Goal: Information Seeking & Learning: Learn about a topic

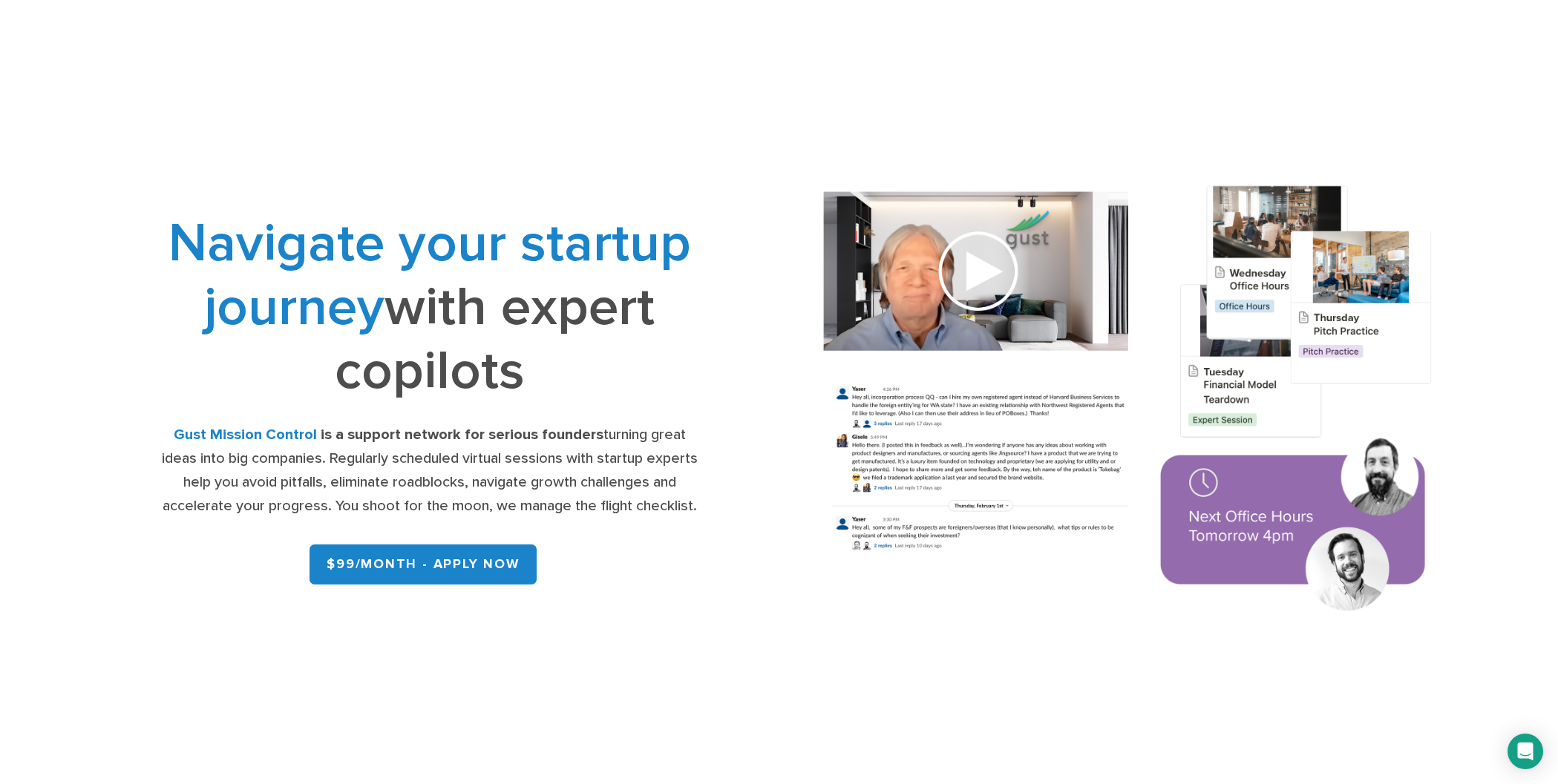
click at [986, 290] on img at bounding box center [1128, 401] width 674 height 481
drag, startPoint x: 975, startPoint y: 269, endPoint x: 962, endPoint y: 269, distance: 13.0
click at [975, 270] on img at bounding box center [1128, 401] width 674 height 481
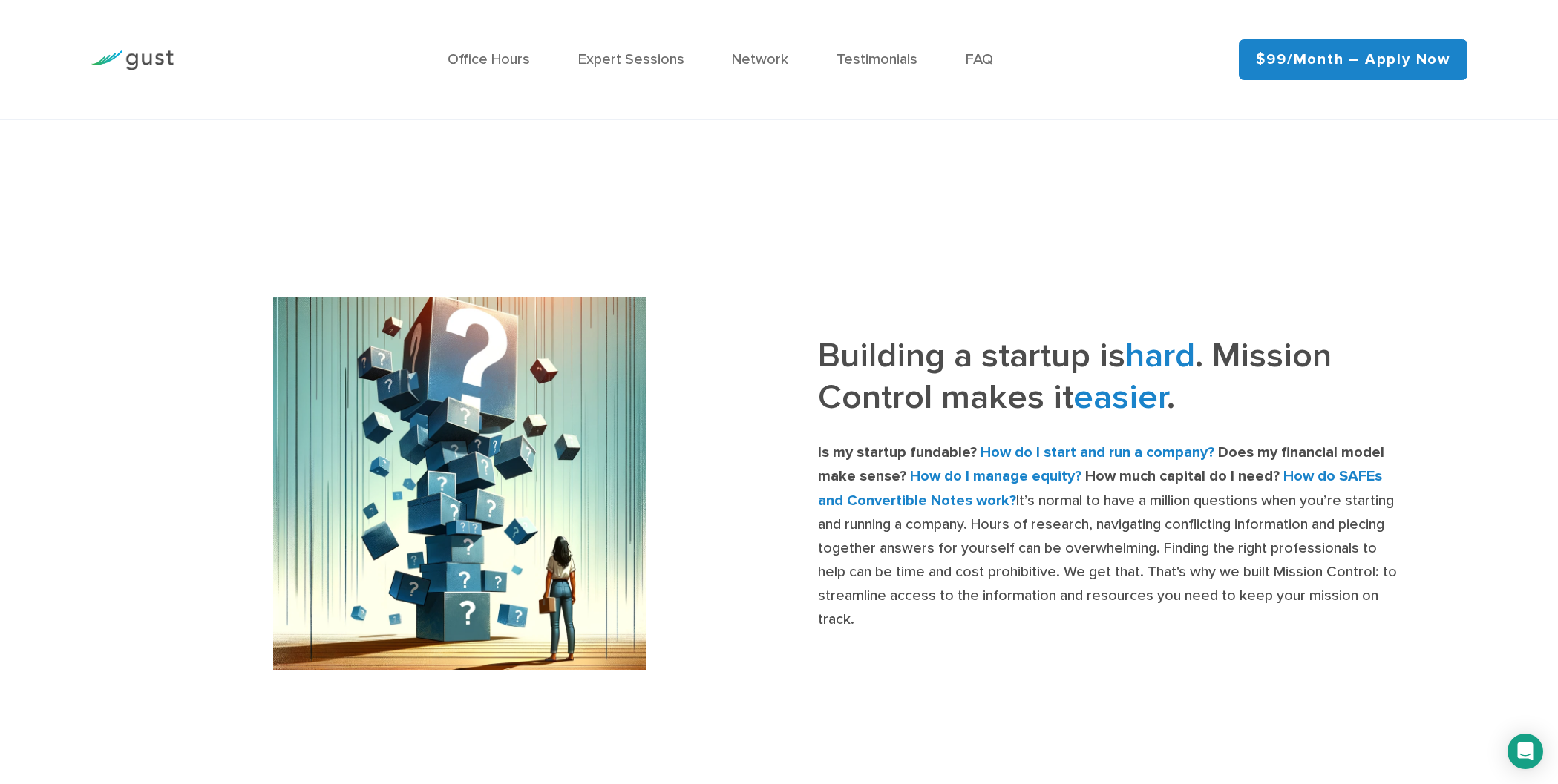
scroll to position [534, 0]
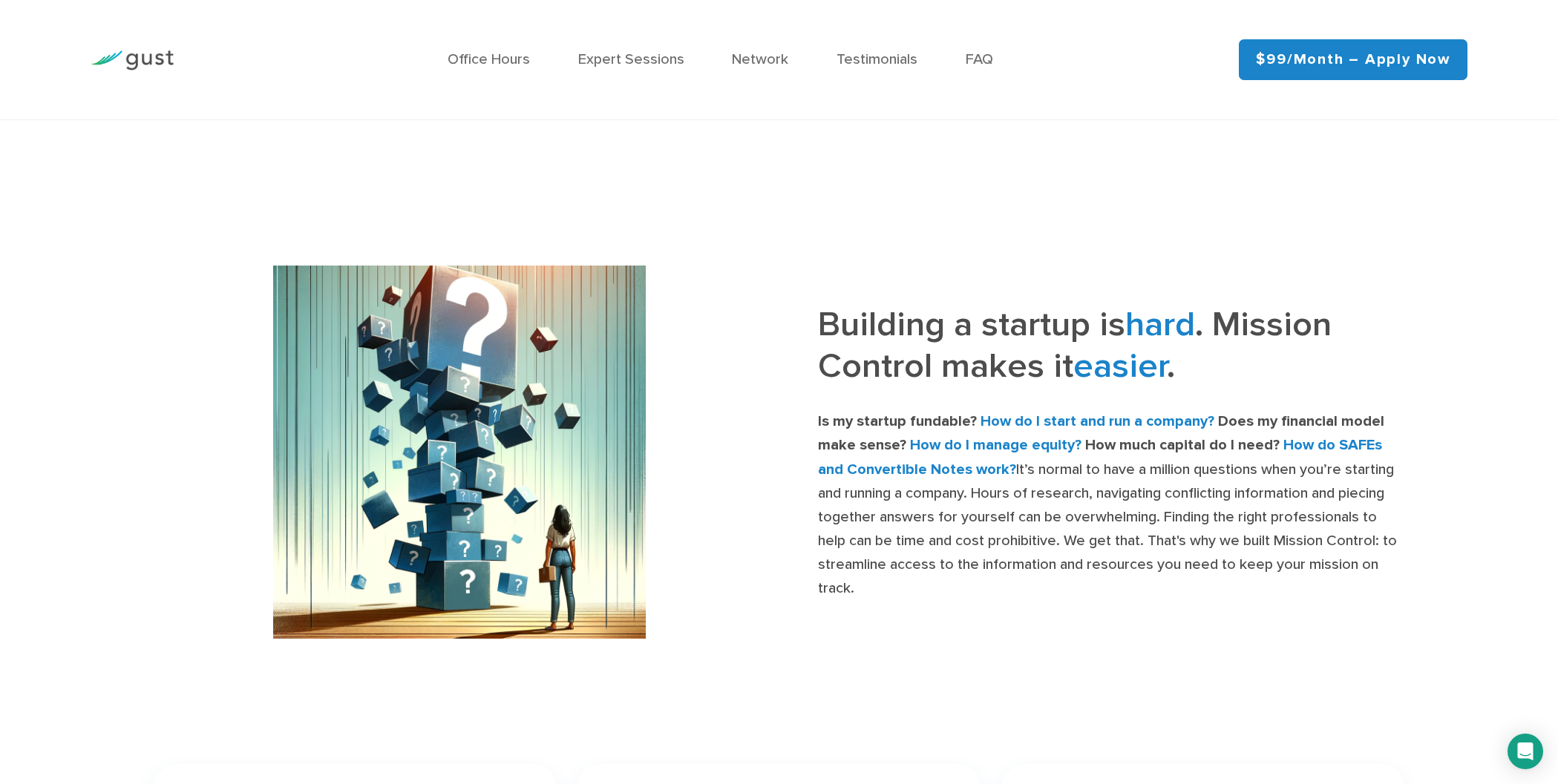
click at [1195, 335] on span "hard" at bounding box center [1160, 325] width 69 height 42
click at [1144, 382] on span "easier" at bounding box center [1120, 366] width 94 height 42
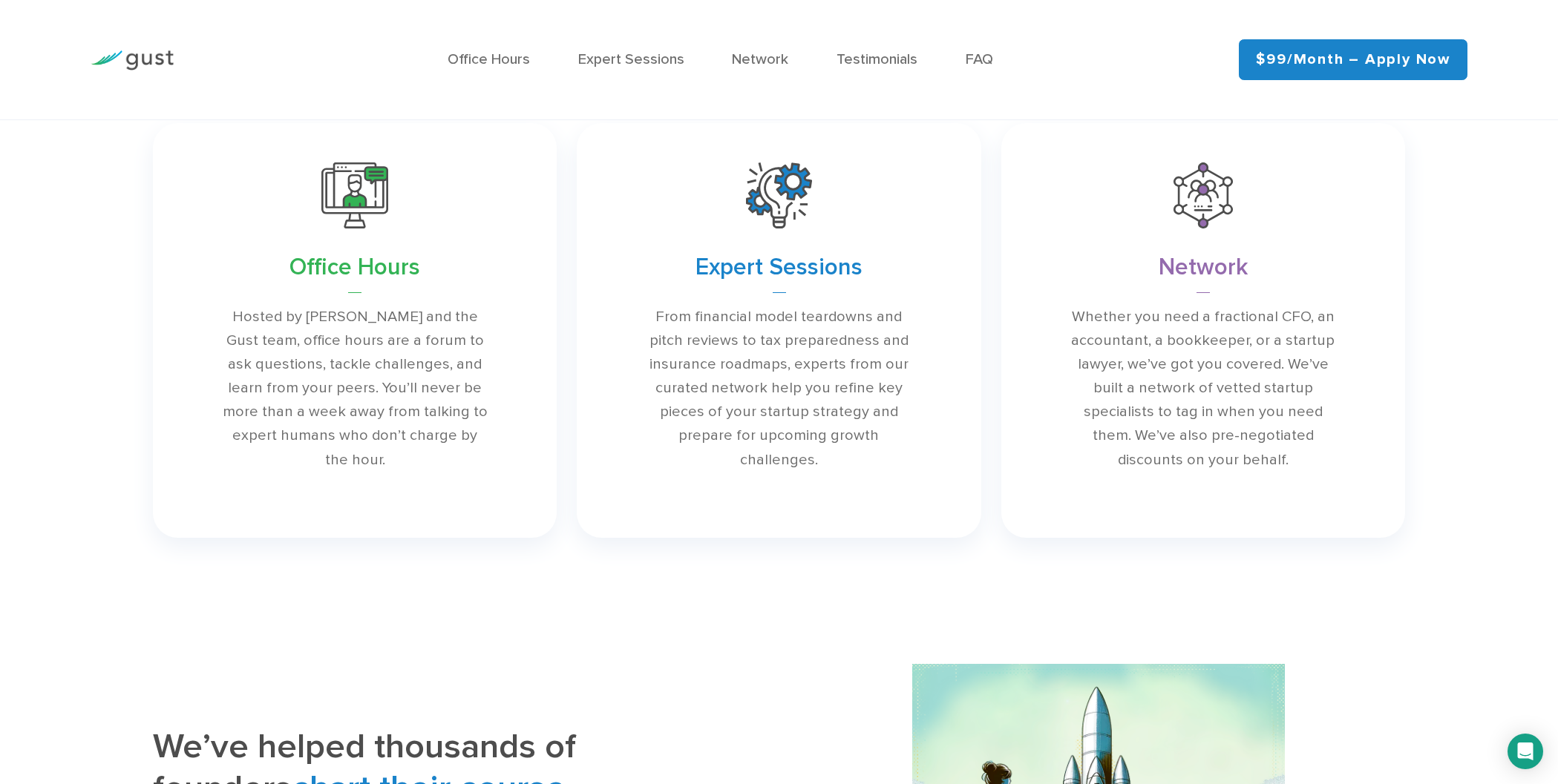
scroll to position [1188, 0]
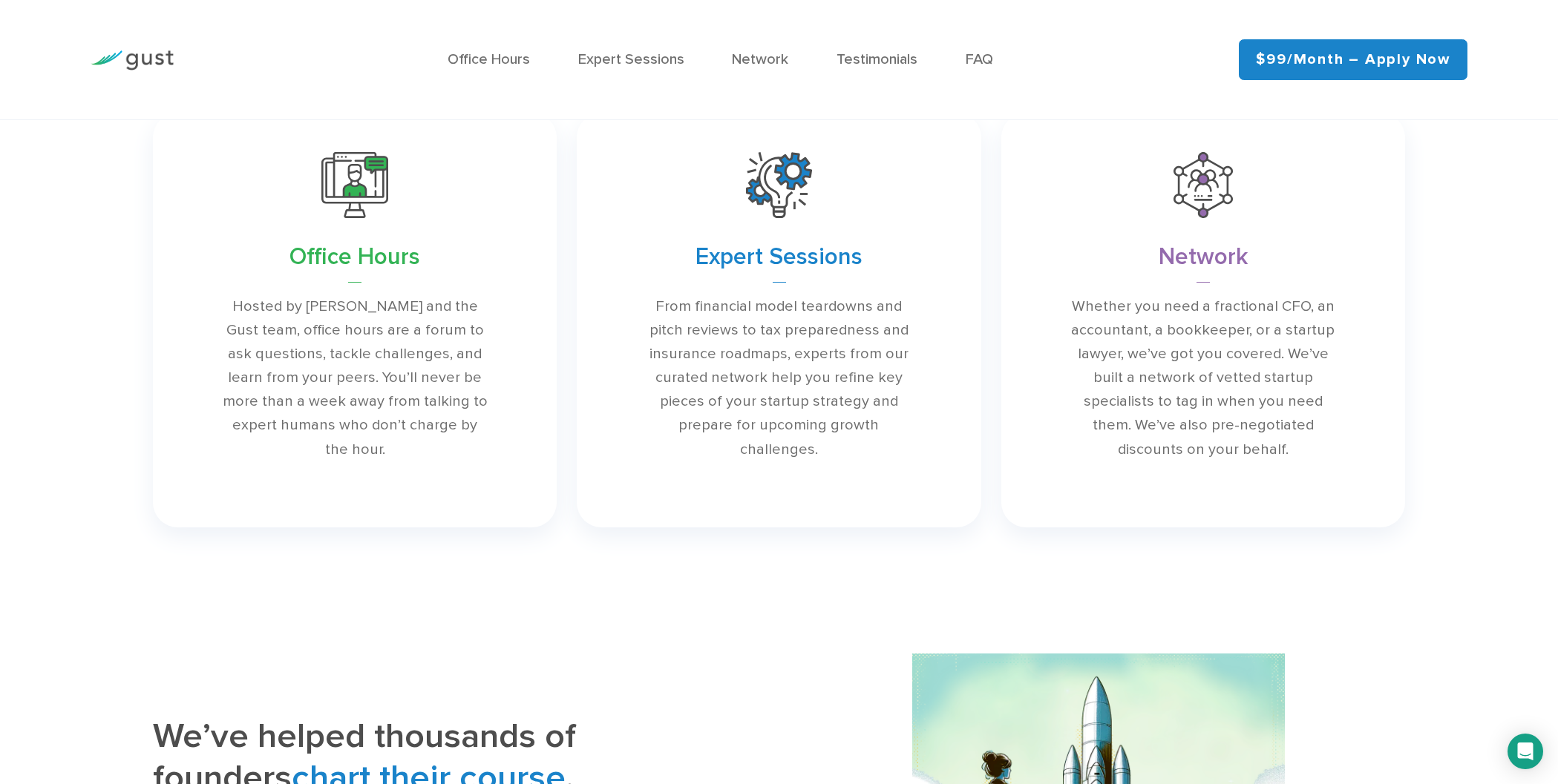
click at [343, 264] on link at bounding box center [355, 320] width 404 height 415
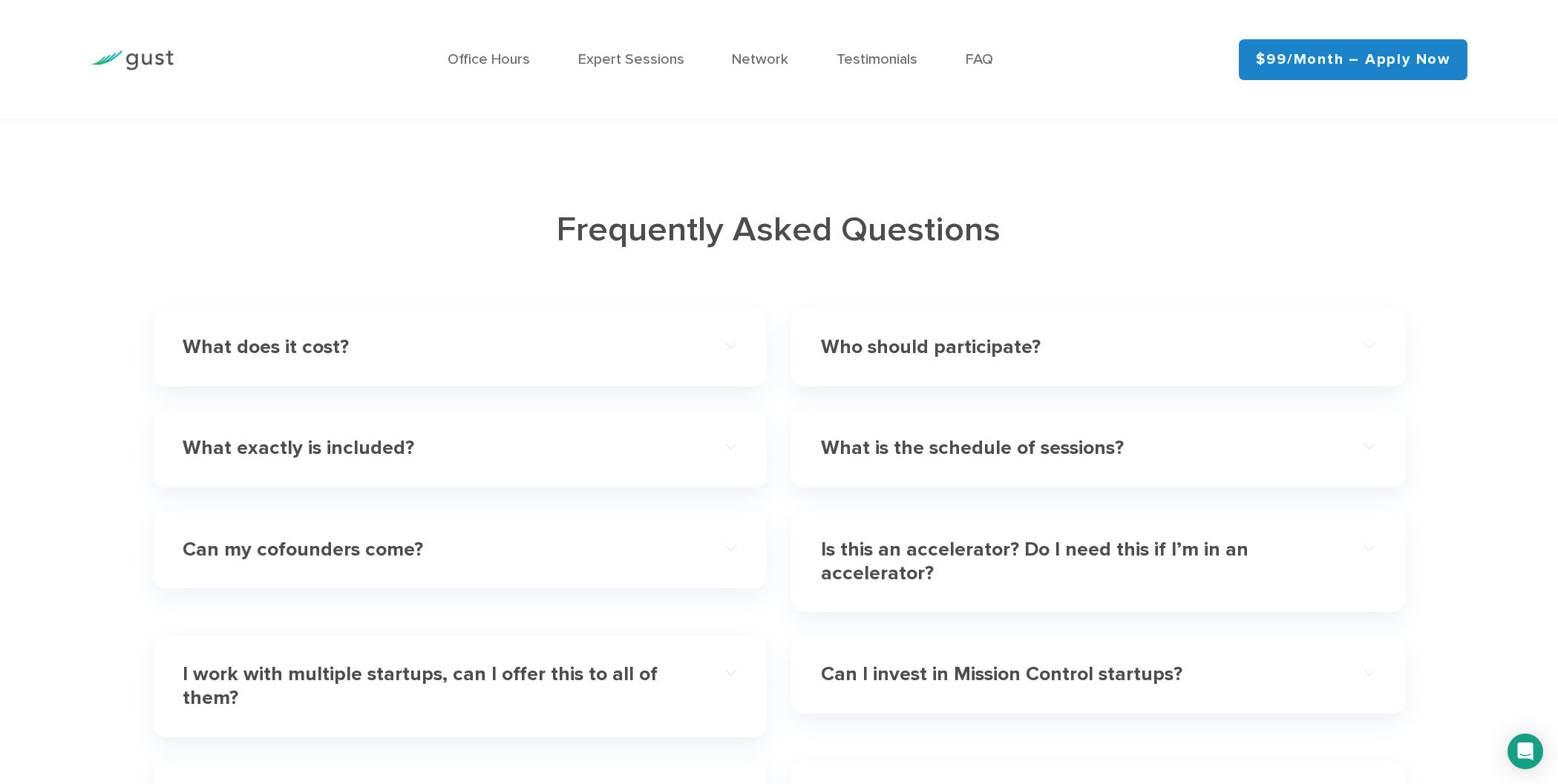
scroll to position [4752, 0]
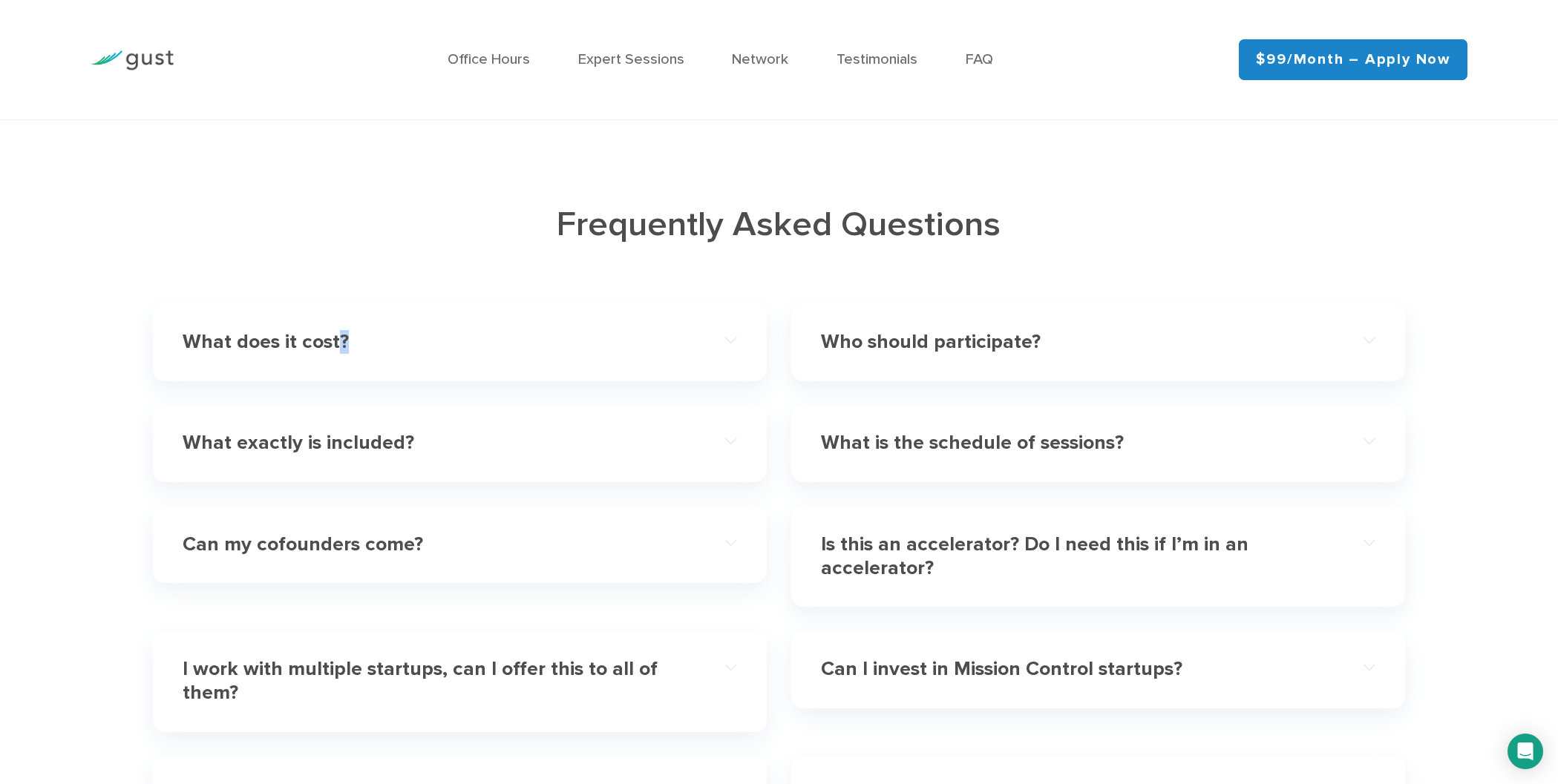
click at [343, 350] on h4 "What does it cost?" at bounding box center [432, 342] width 499 height 23
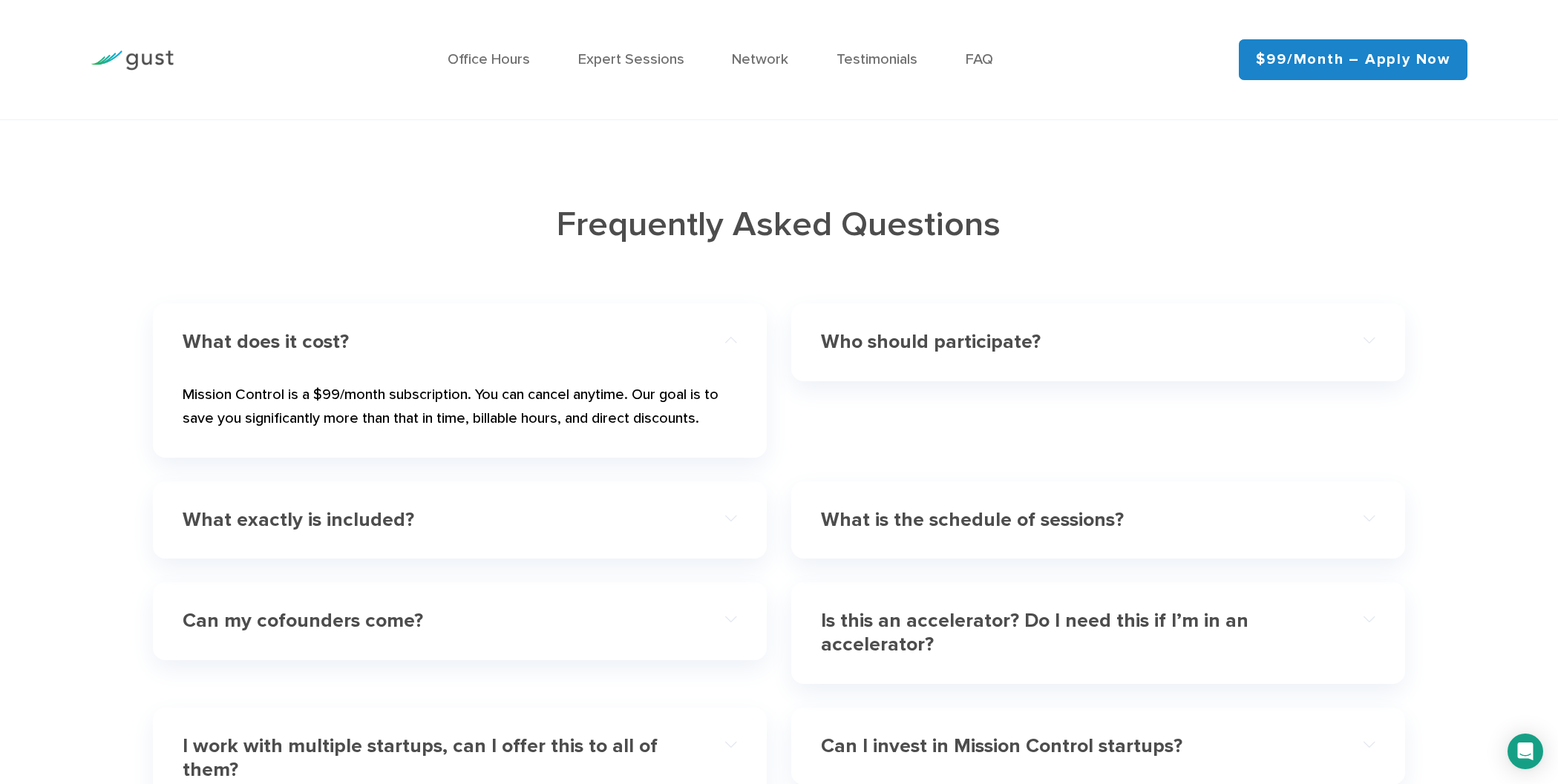
click at [301, 529] on h4 "What exactly is included?" at bounding box center [432, 520] width 499 height 23
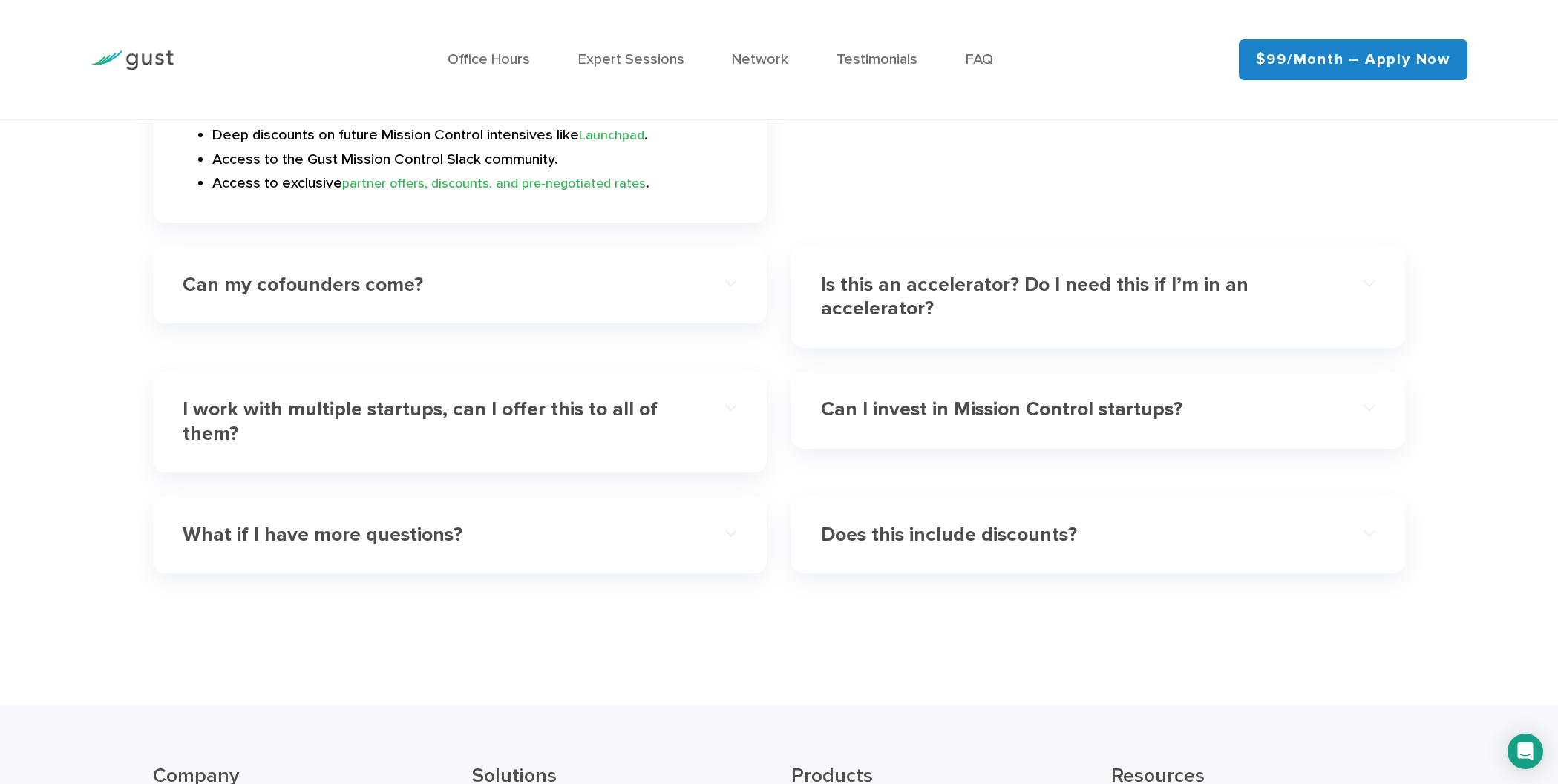
scroll to position [5194, 0]
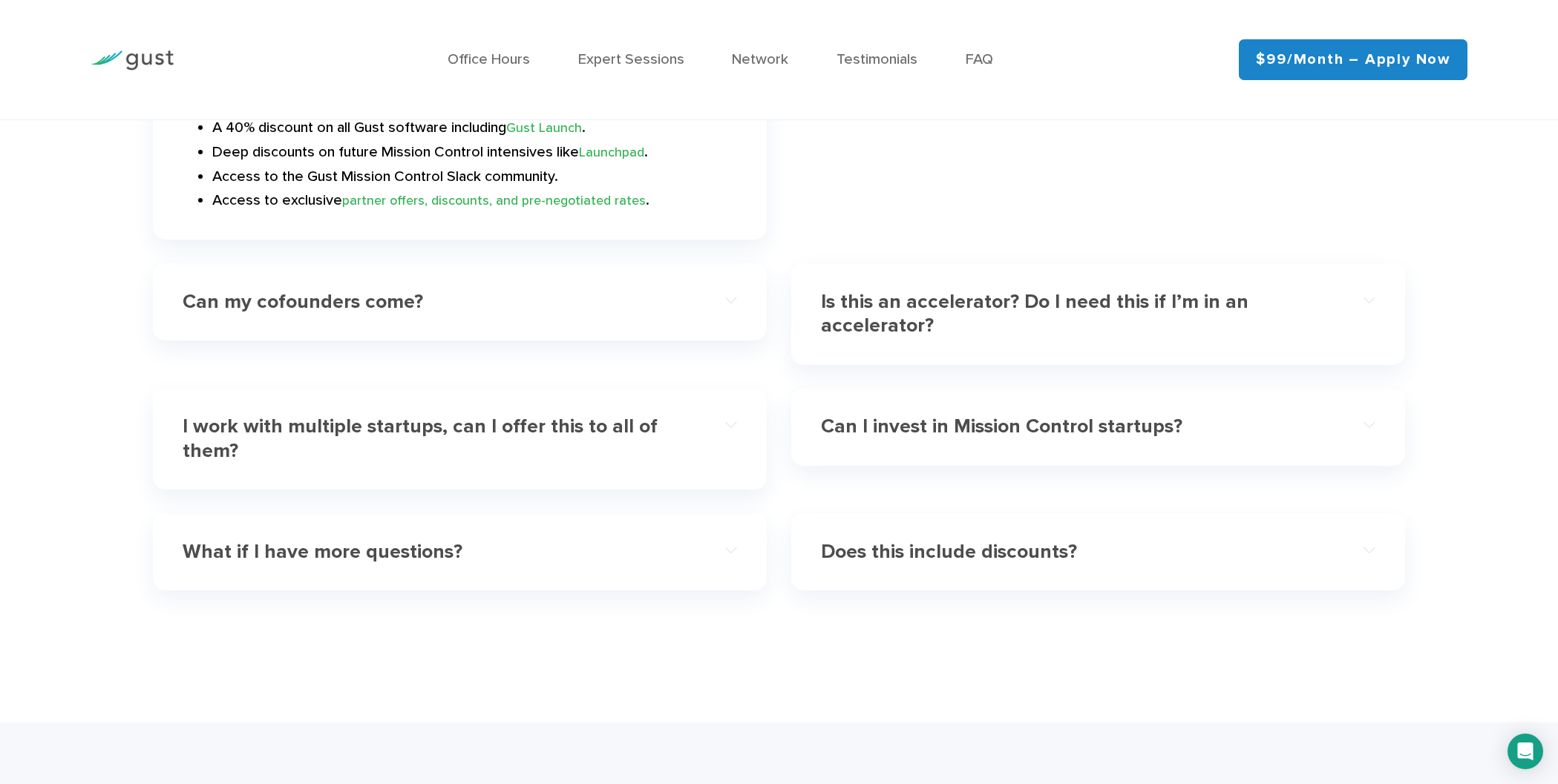
click at [351, 300] on h4 "Can my cofounders come?" at bounding box center [432, 302] width 499 height 23
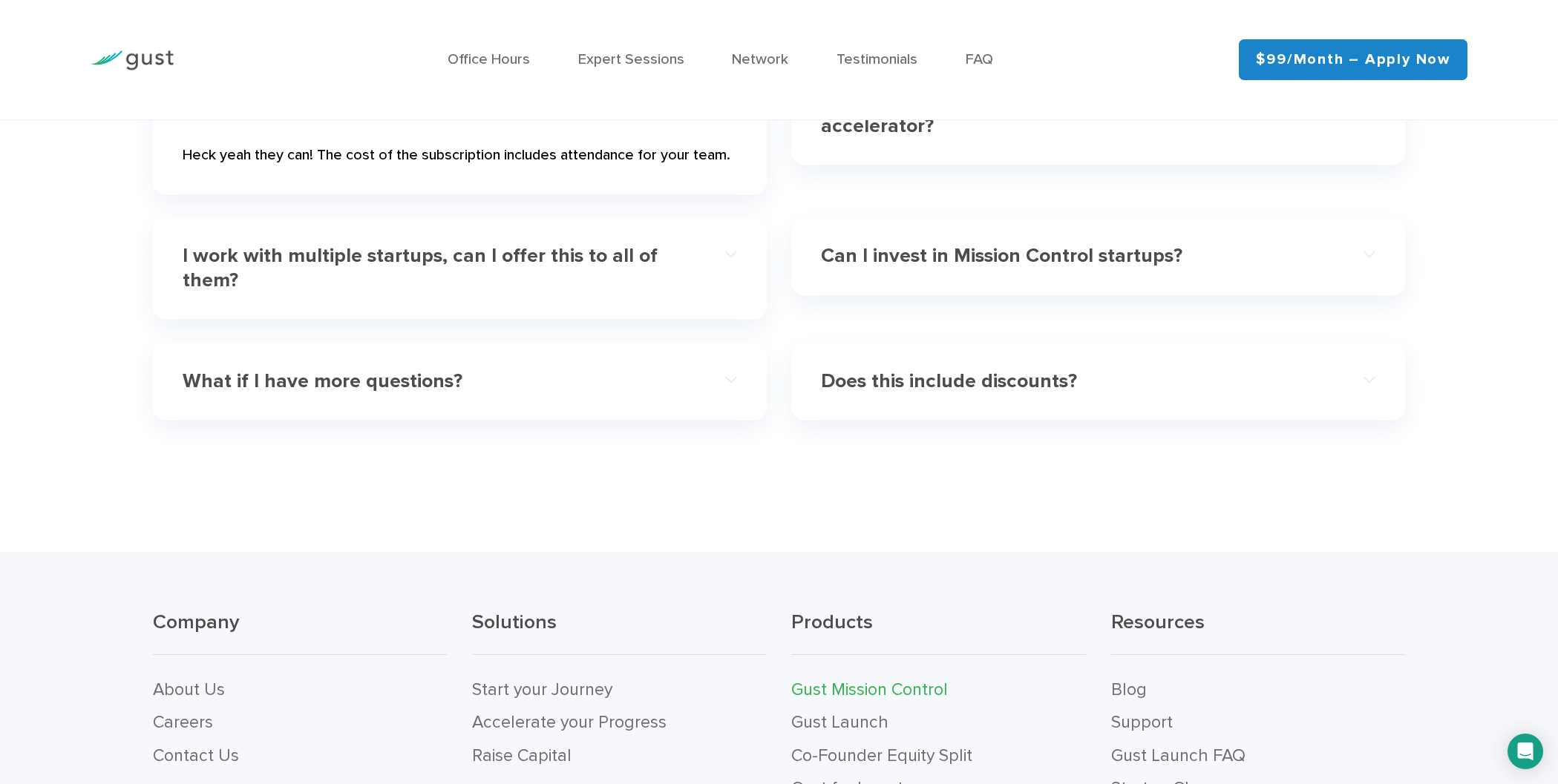
scroll to position [5195, 0]
click at [1163, 241] on div "Can I invest in Mission Control startups?" at bounding box center [1098, 255] width 554 height 51
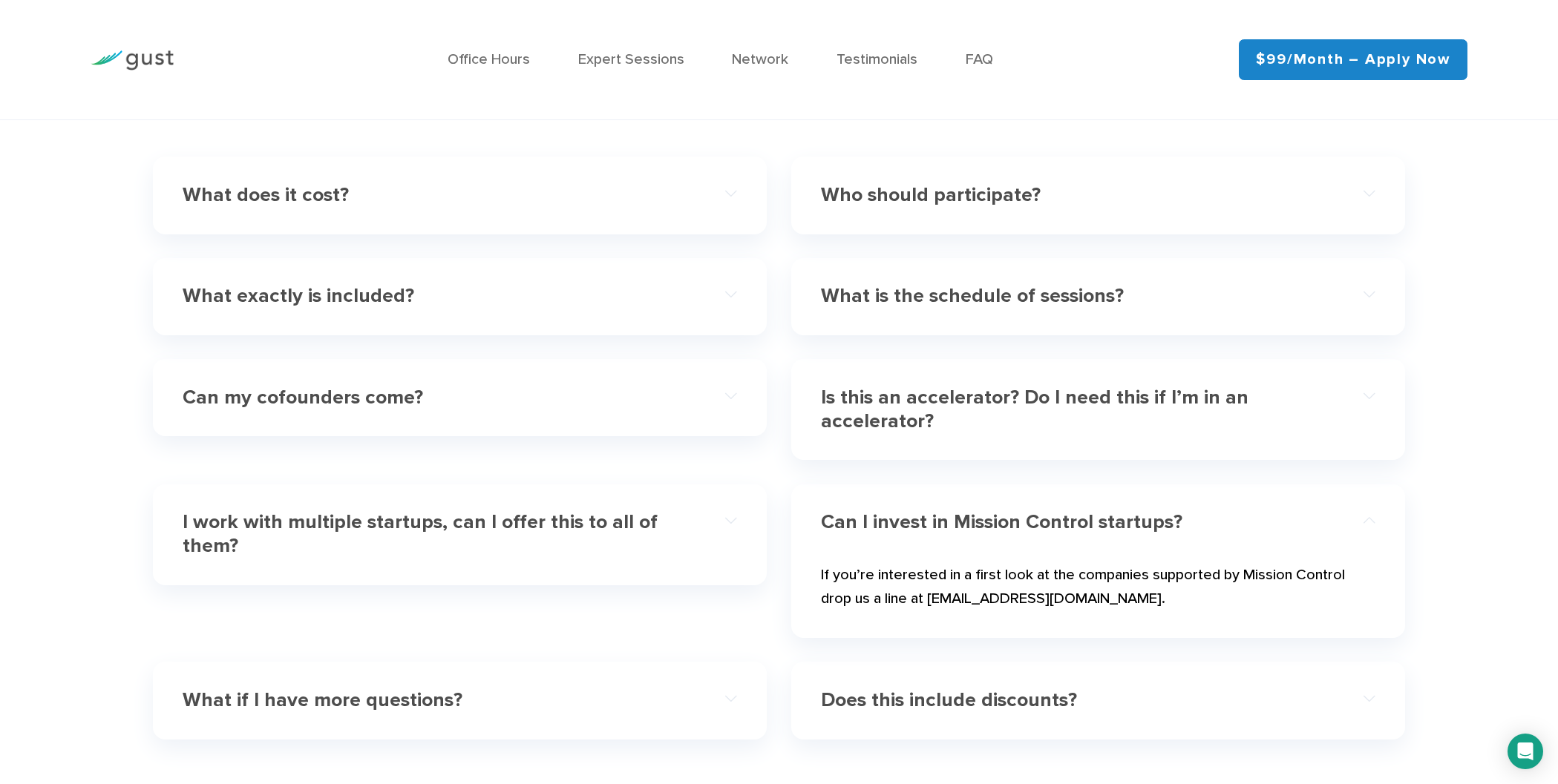
scroll to position [4894, 0]
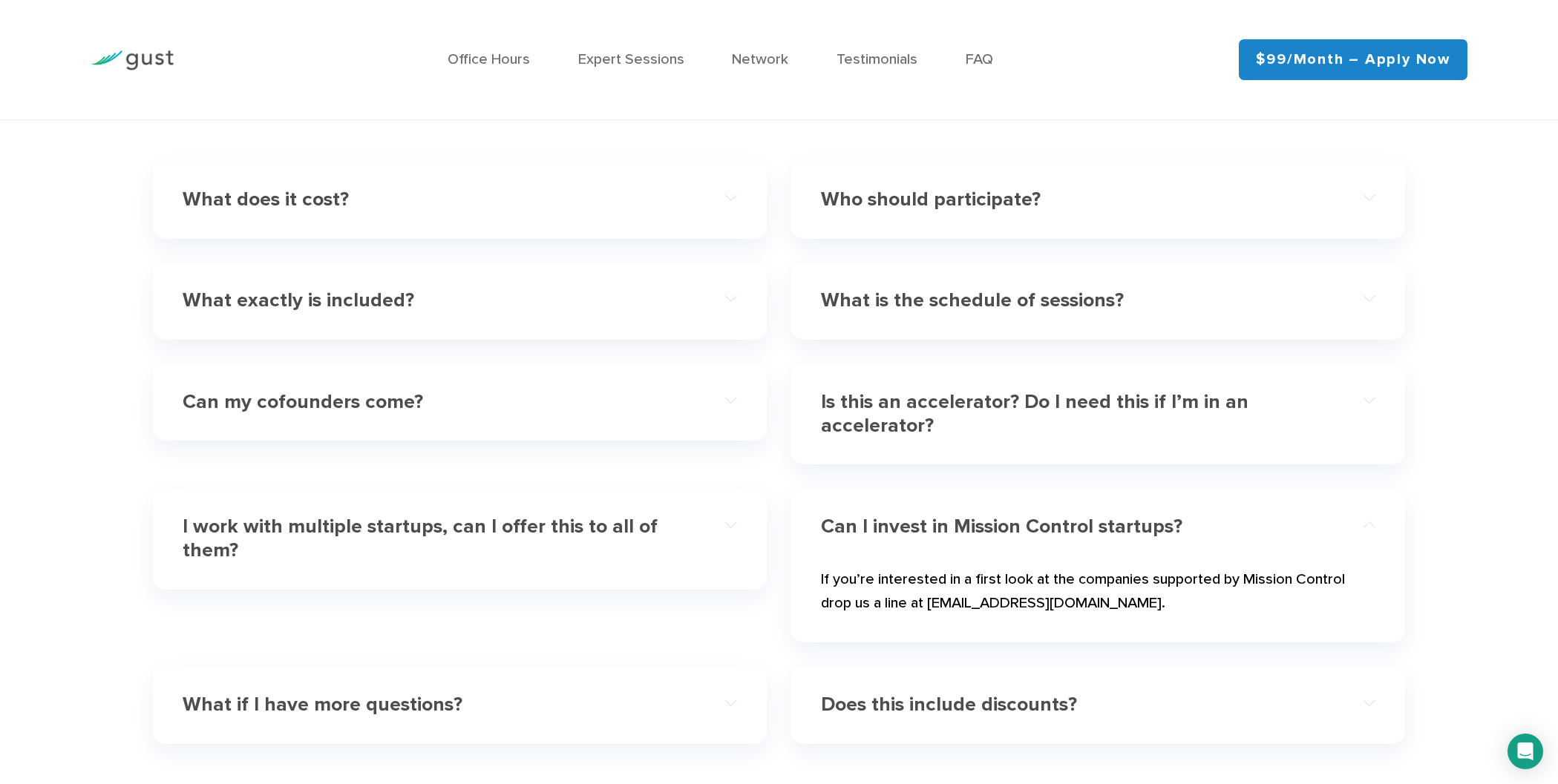
click at [1175, 407] on h4 "Is this an accelerator? Do I need this if I’m in an accelerator?" at bounding box center [1071, 413] width 499 height 48
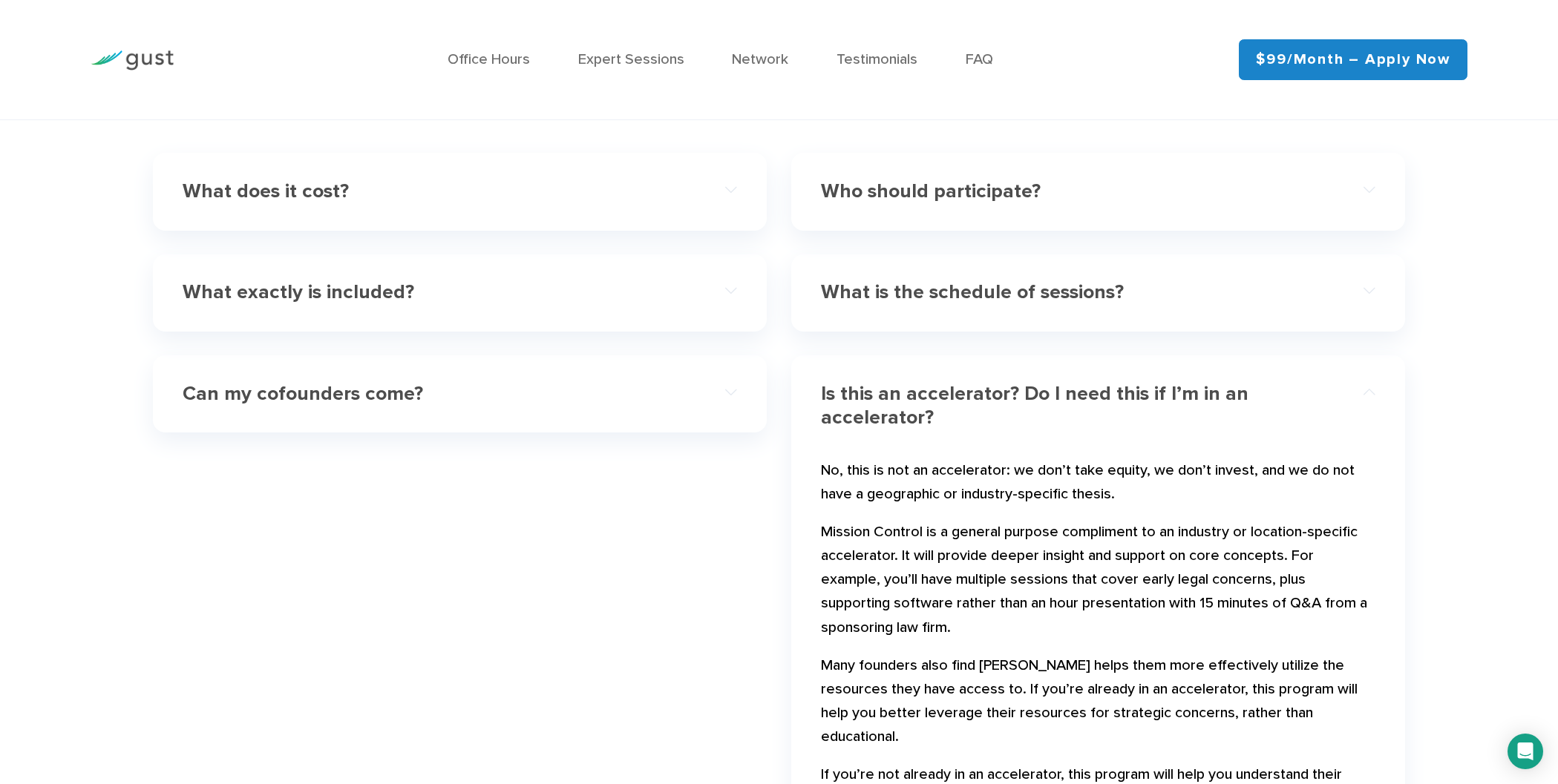
scroll to position [4905, 0]
click at [934, 296] on h4 "What is the schedule of sessions?" at bounding box center [1071, 290] width 499 height 23
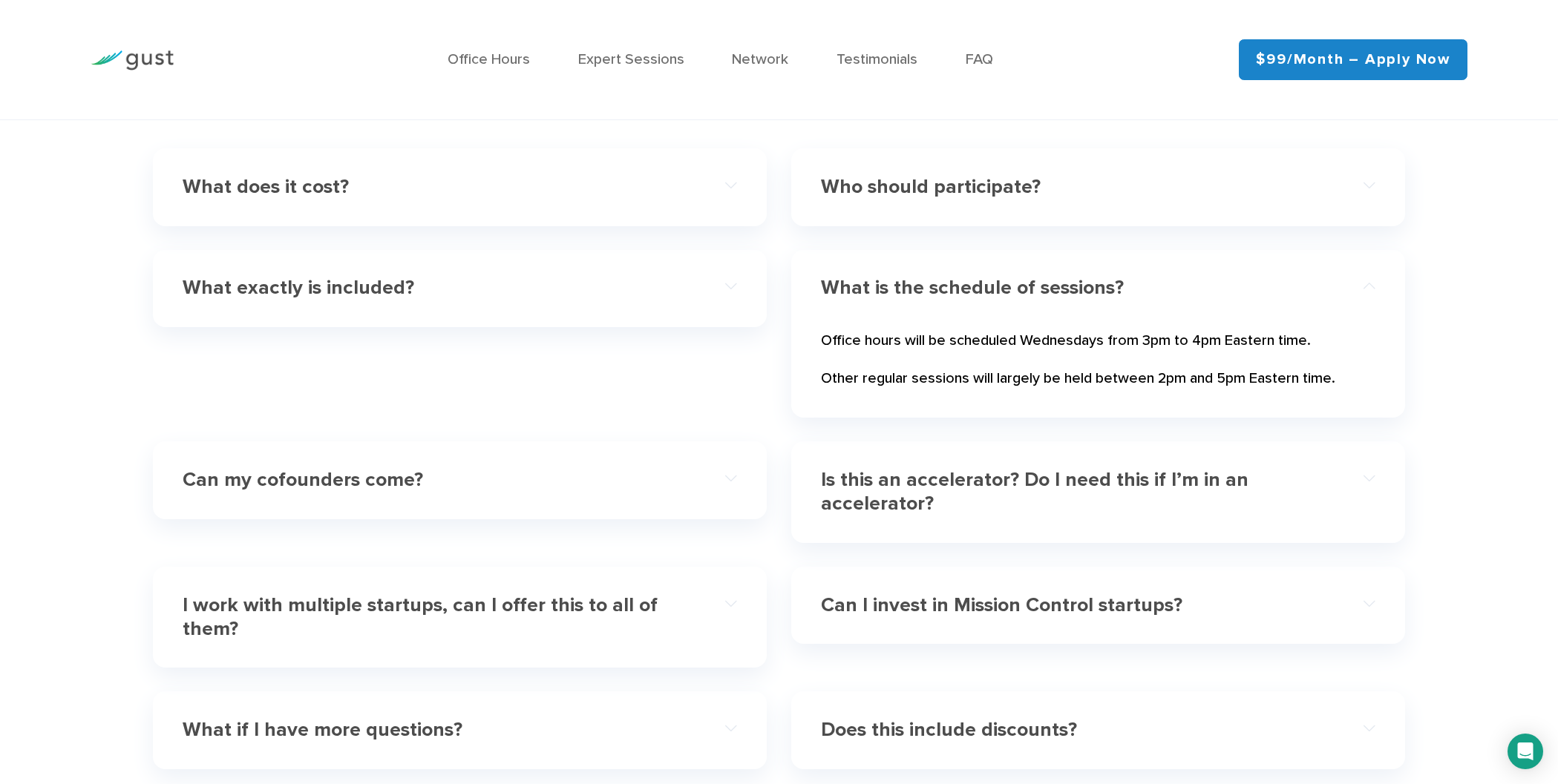
scroll to position [4906, 0]
click at [899, 196] on h4 "Who should participate?" at bounding box center [1071, 187] width 499 height 23
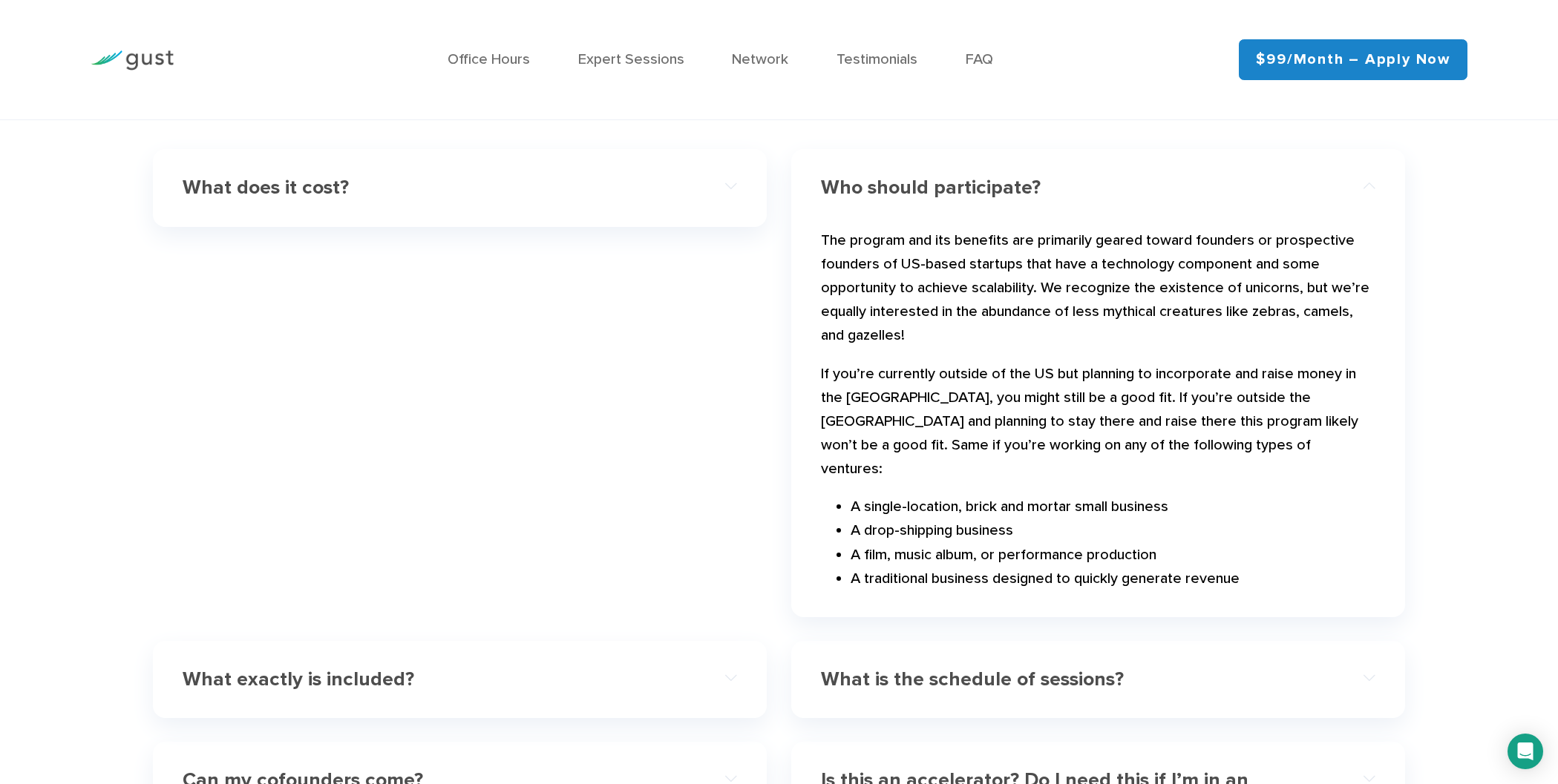
click at [899, 196] on h4 "Who should participate?" at bounding box center [1071, 187] width 499 height 23
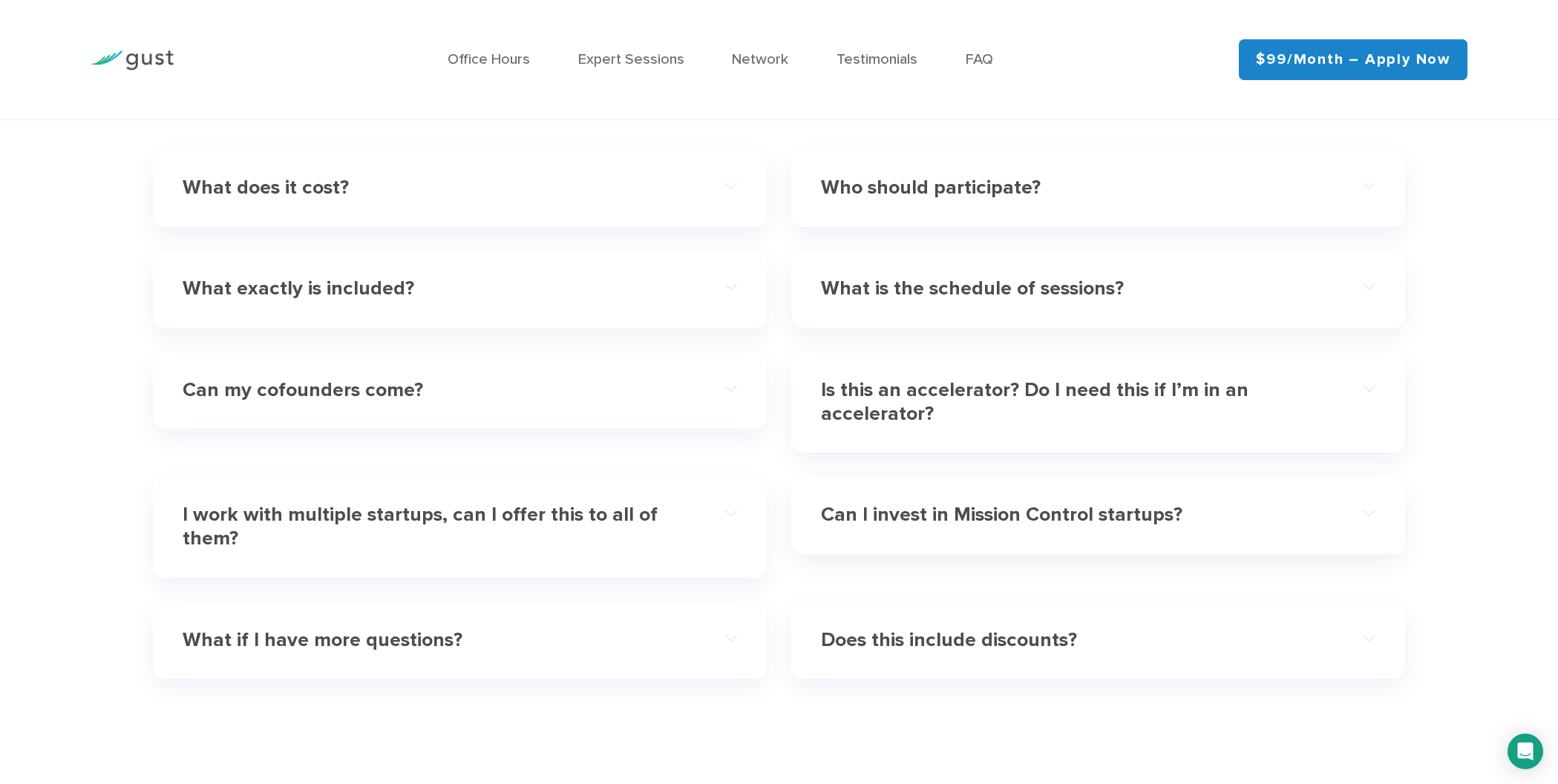
click at [945, 638] on h4 "Does this include discounts?" at bounding box center [1071, 640] width 499 height 23
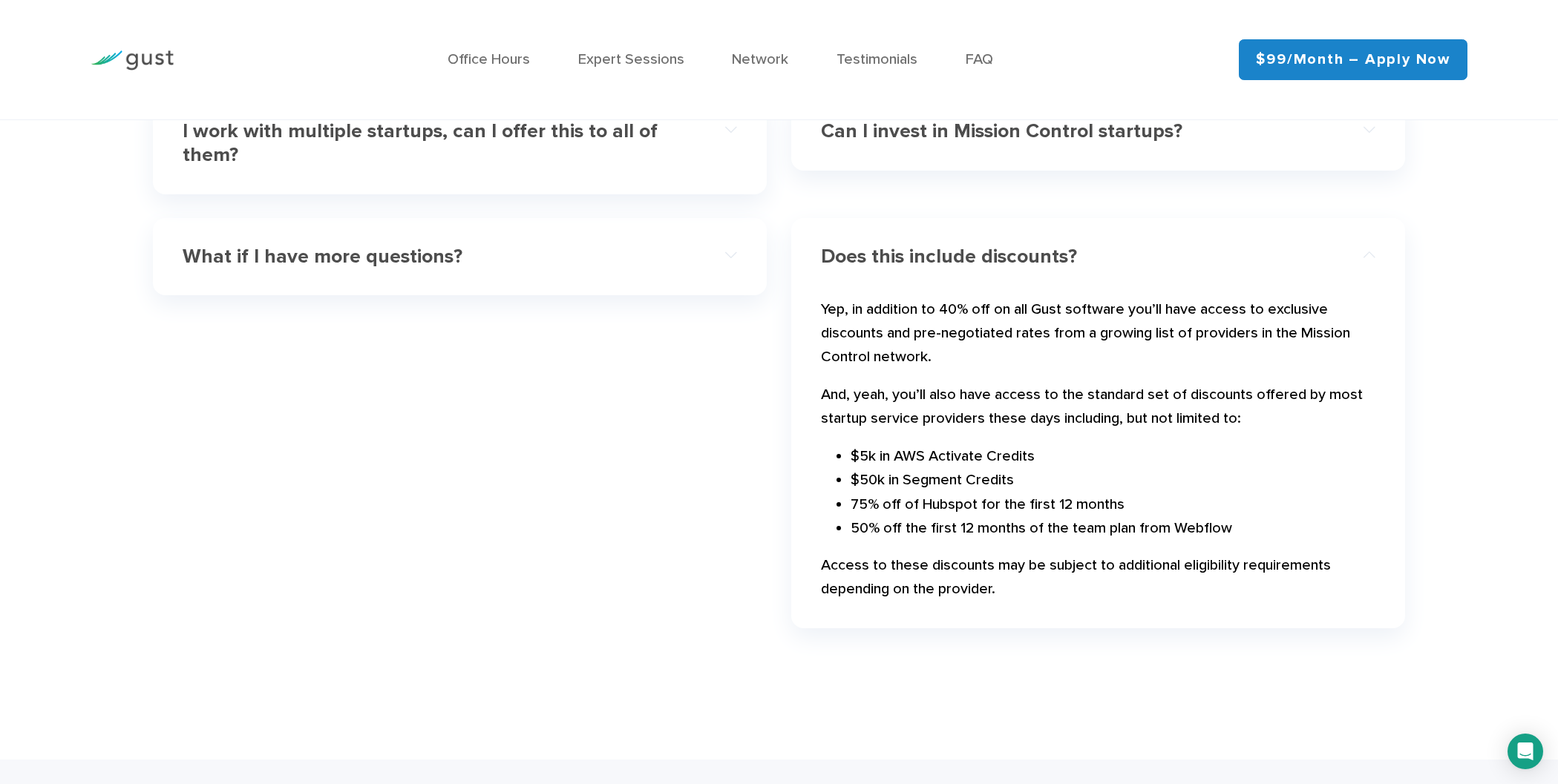
scroll to position [5202, 0]
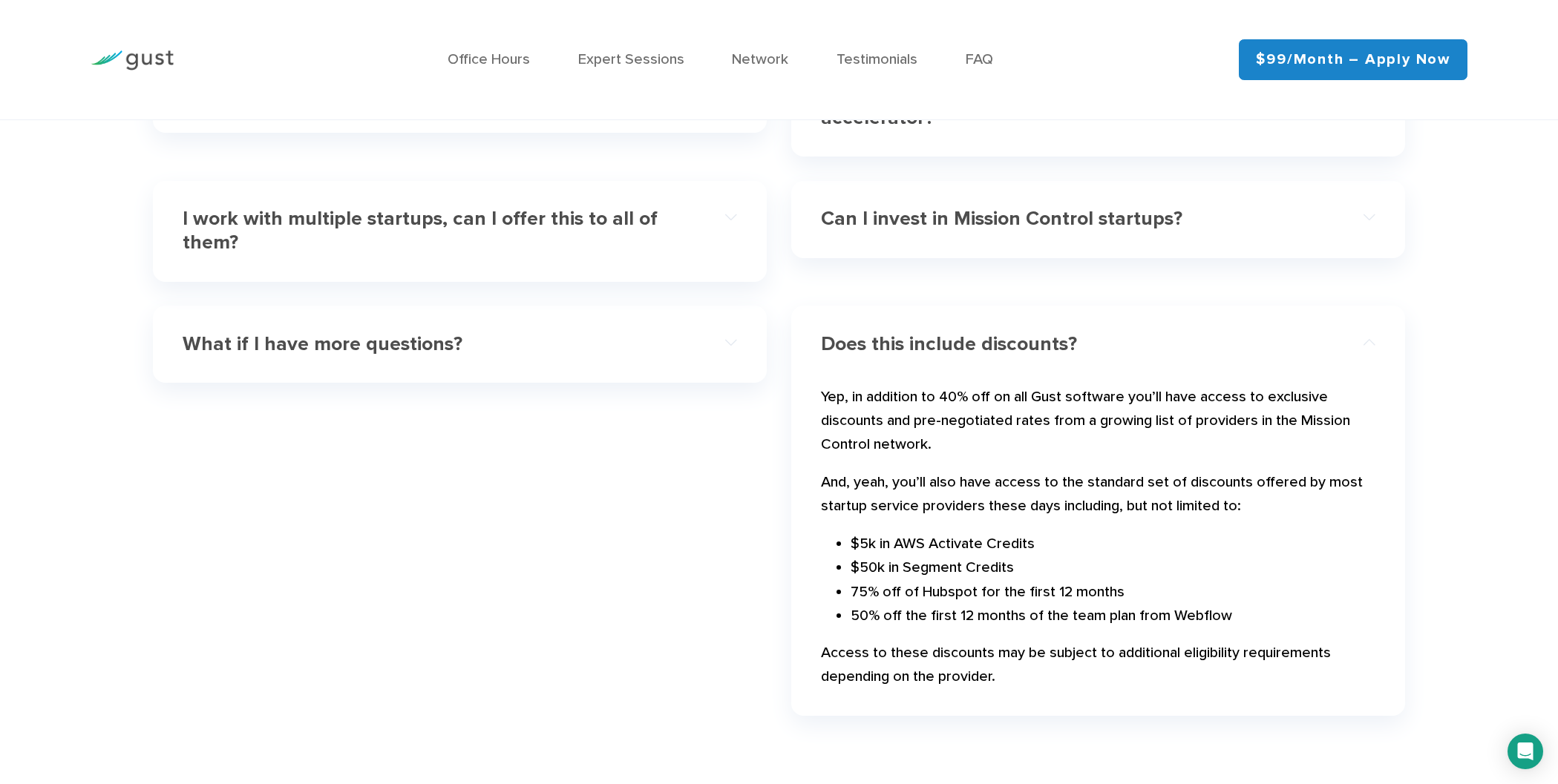
click at [376, 363] on div "What if I have more questions?" at bounding box center [460, 344] width 554 height 51
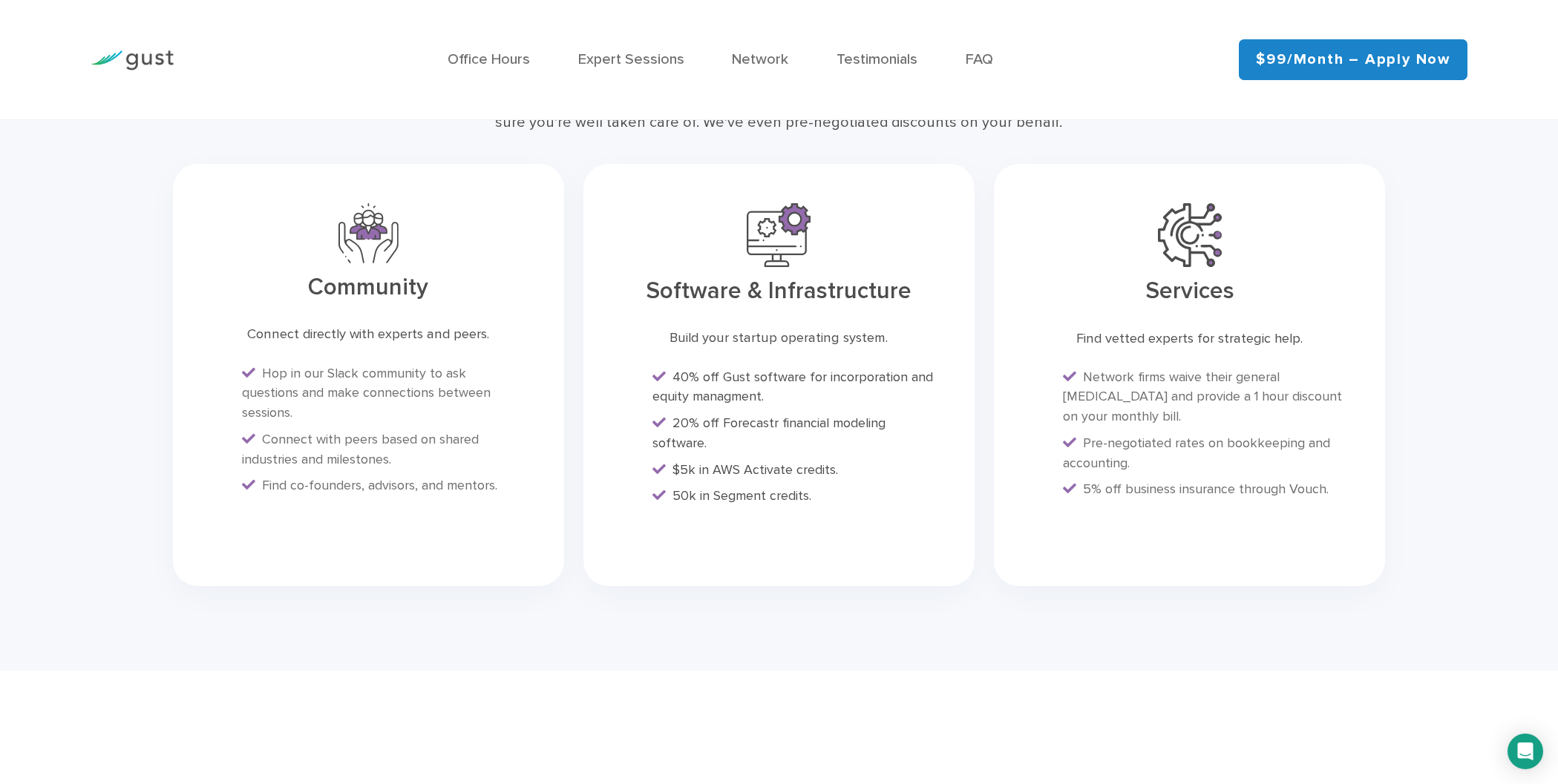
scroll to position [4153, 0]
